Goal: Task Accomplishment & Management: Use online tool/utility

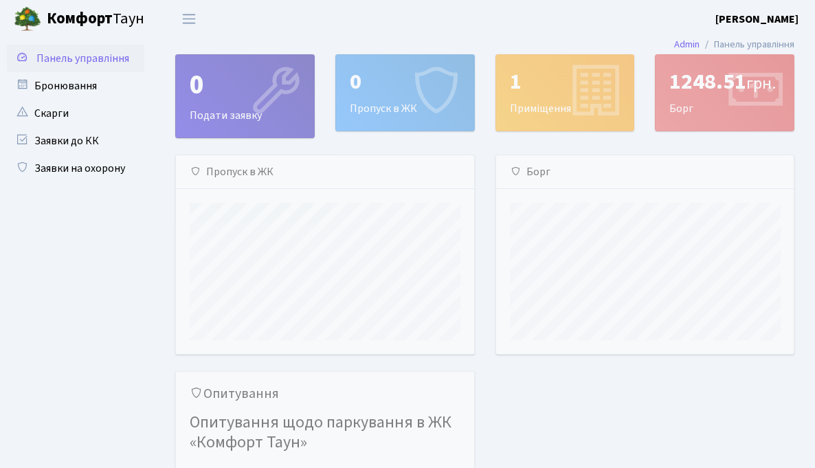
scroll to position [199, 298]
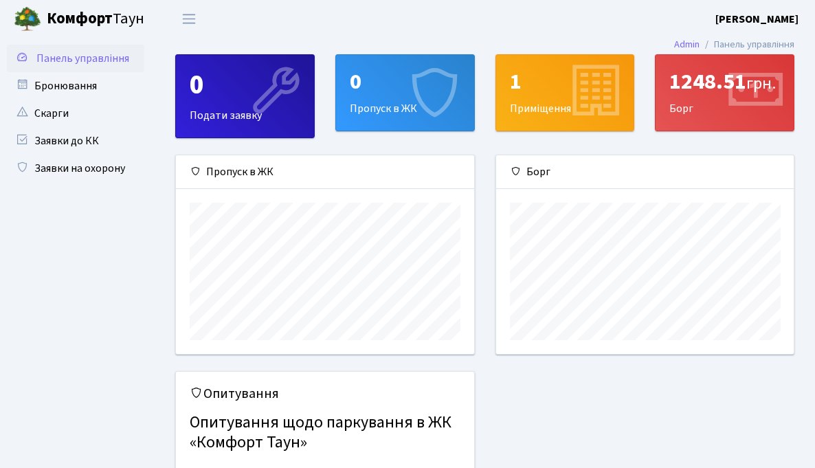
scroll to position [199, 298]
click at [368, 109] on div "0 Пропуск в ЖК" at bounding box center [405, 93] width 138 height 76
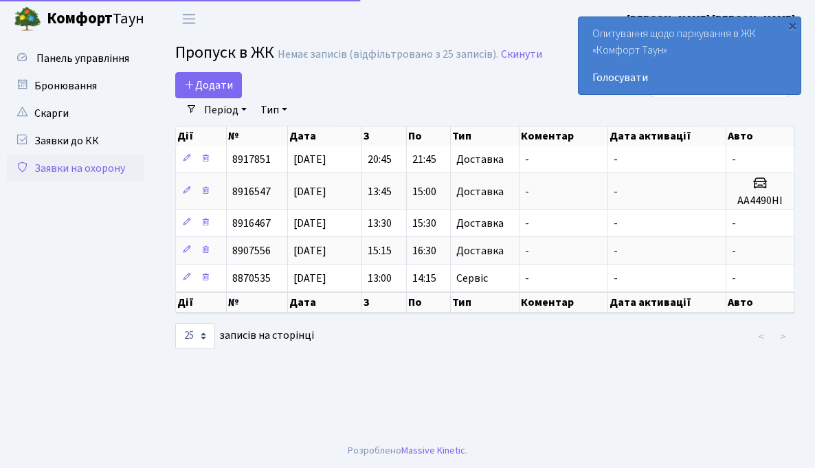
select select "25"
click at [203, 87] on span "Додати" at bounding box center [208, 85] width 49 height 15
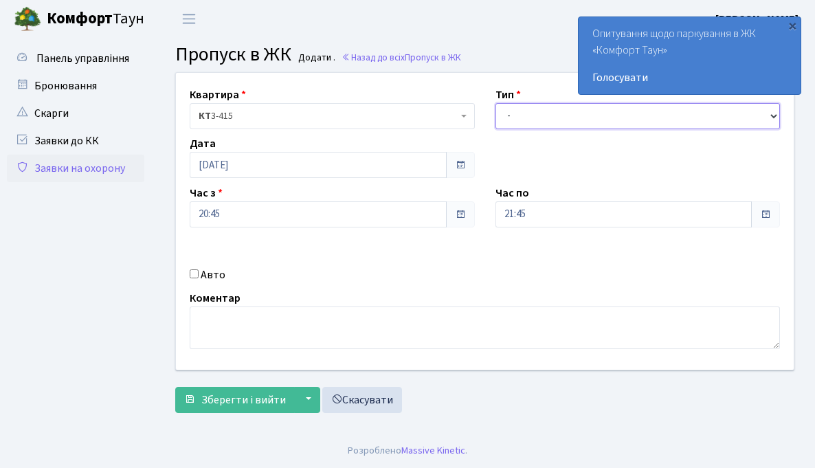
select select "1"
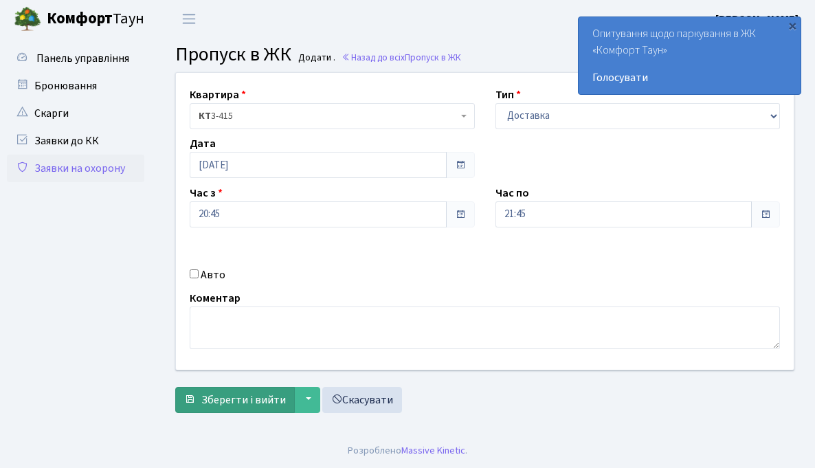
click at [221, 400] on span "Зберегти і вийти" at bounding box center [243, 400] width 85 height 15
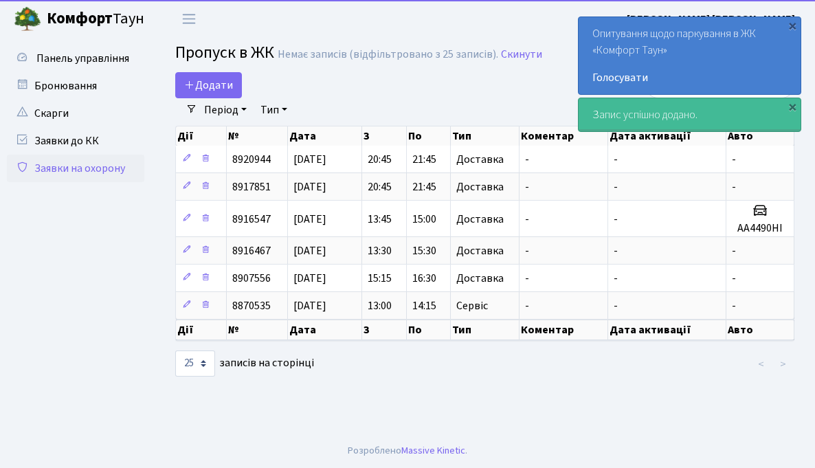
select select "25"
